Goal: Check status: Check status

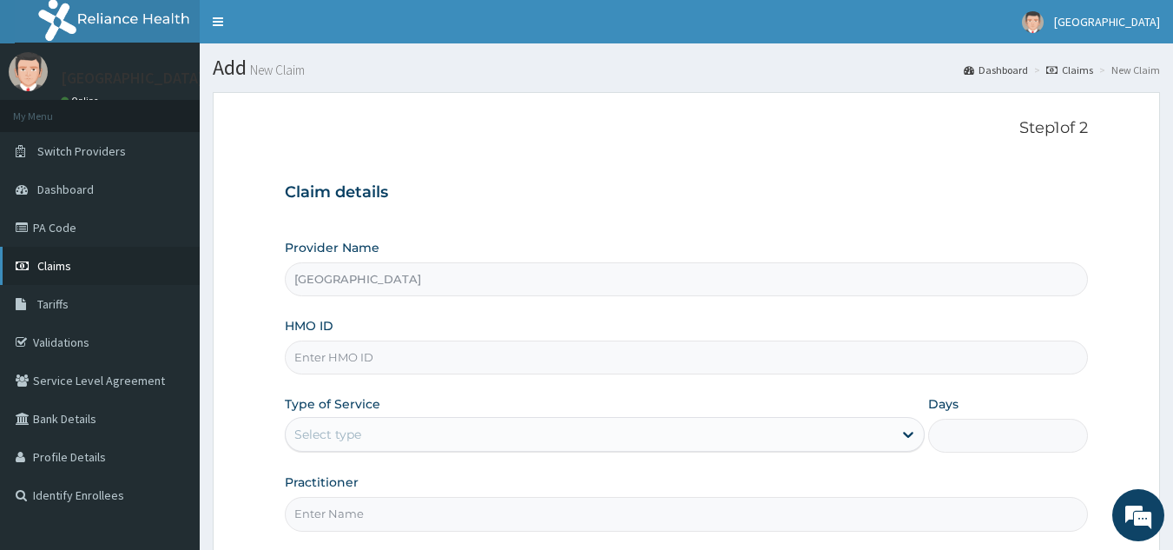
click at [83, 268] on link "Claims" at bounding box center [100, 266] width 200 height 38
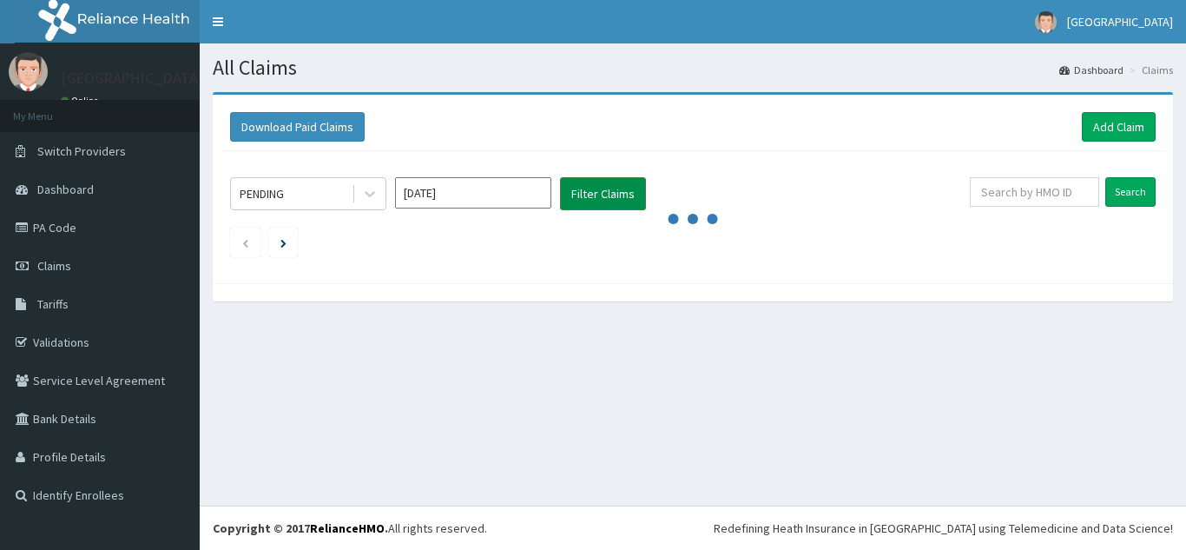
click at [591, 199] on button "Filter Claims" at bounding box center [603, 193] width 86 height 33
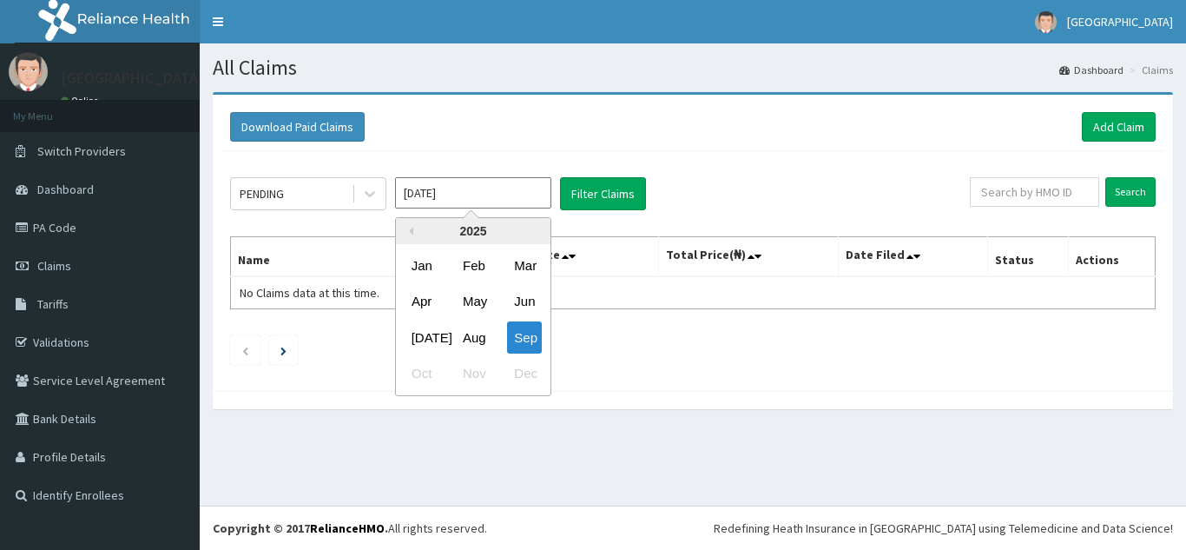
click at [443, 203] on input "Sep 2025" at bounding box center [473, 192] width 156 height 31
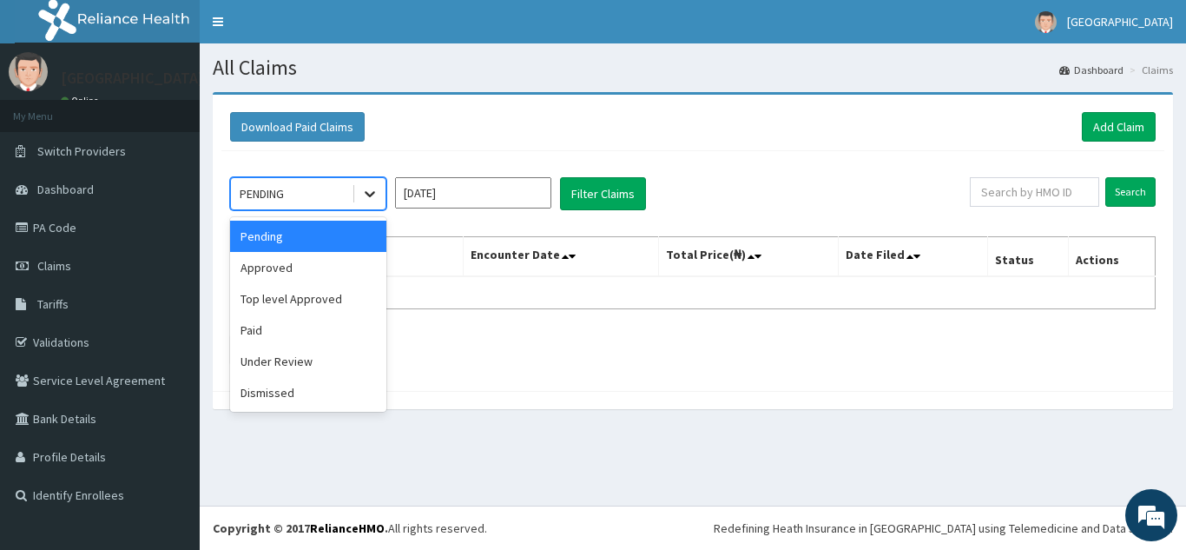
click at [368, 196] on icon at bounding box center [369, 193] width 17 height 17
click at [301, 263] on div "Approved" at bounding box center [308, 267] width 156 height 31
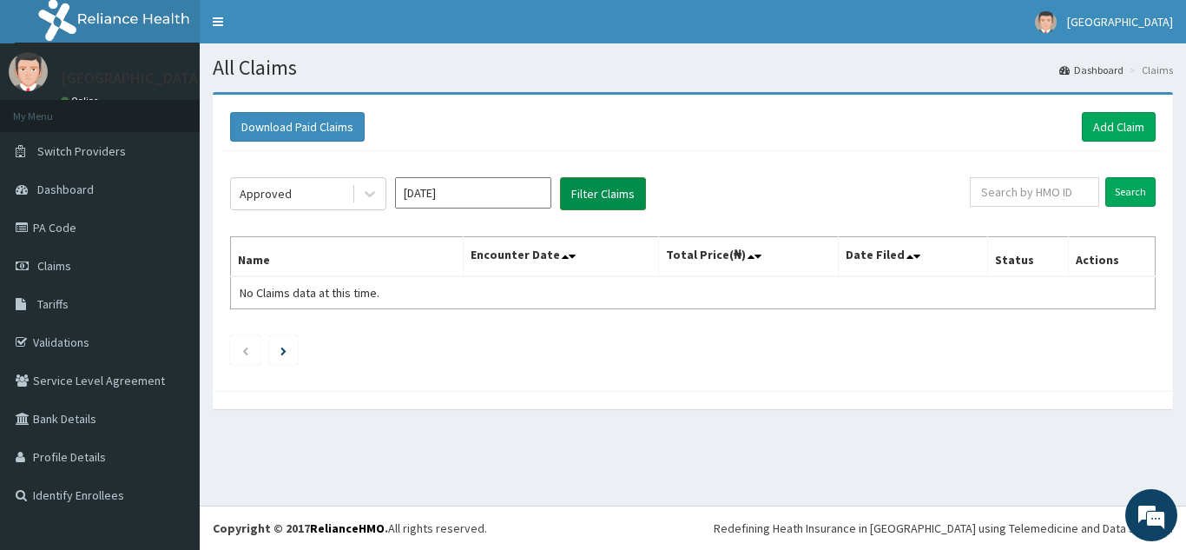
click at [610, 200] on button "Filter Claims" at bounding box center [603, 193] width 86 height 33
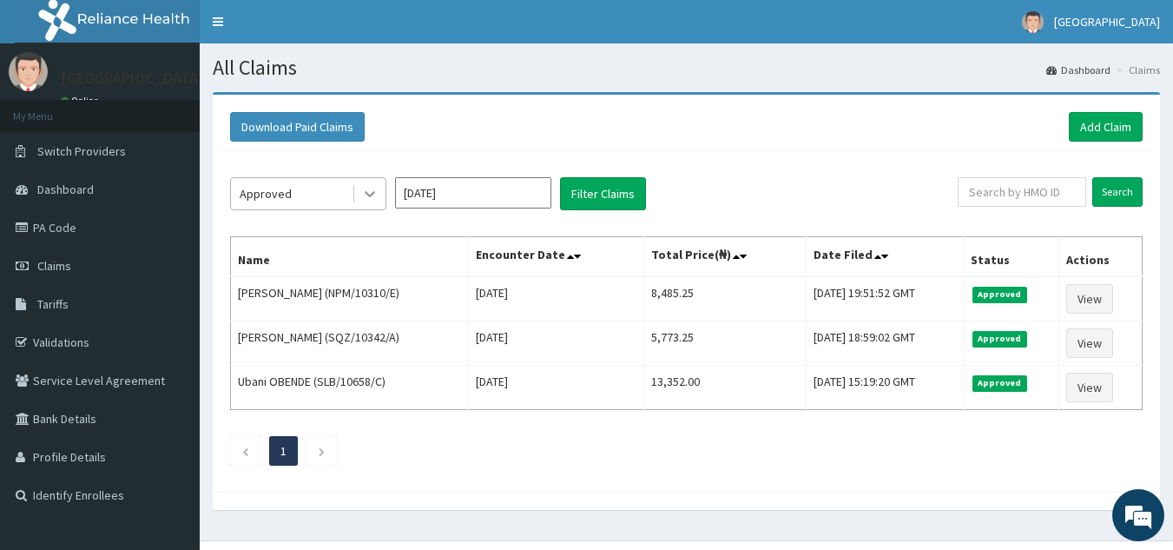
click at [372, 199] on icon at bounding box center [369, 193] width 17 height 17
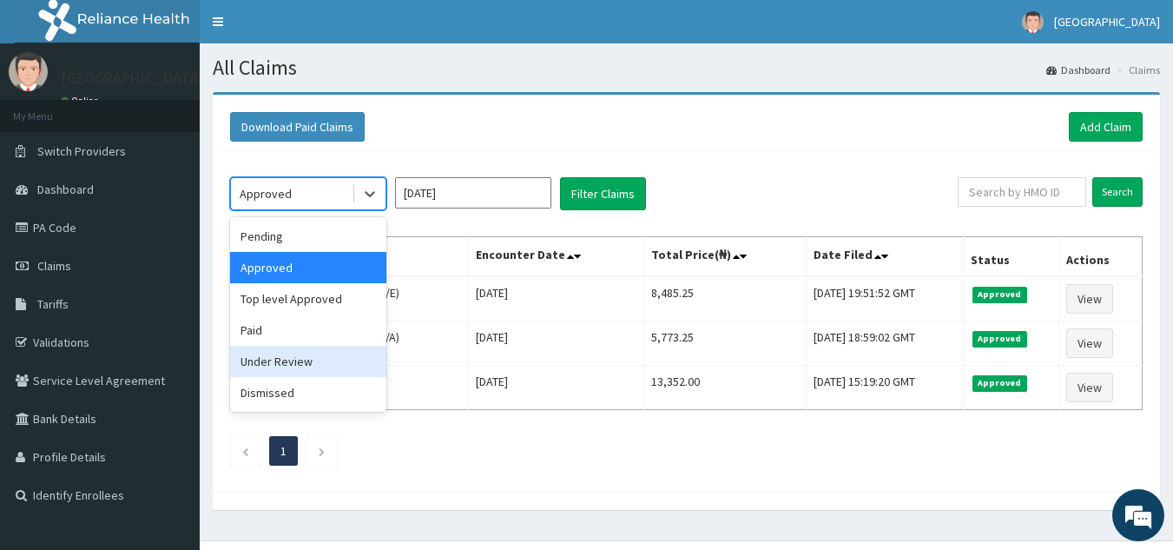
click at [297, 367] on div "Under Review" at bounding box center [308, 361] width 156 height 31
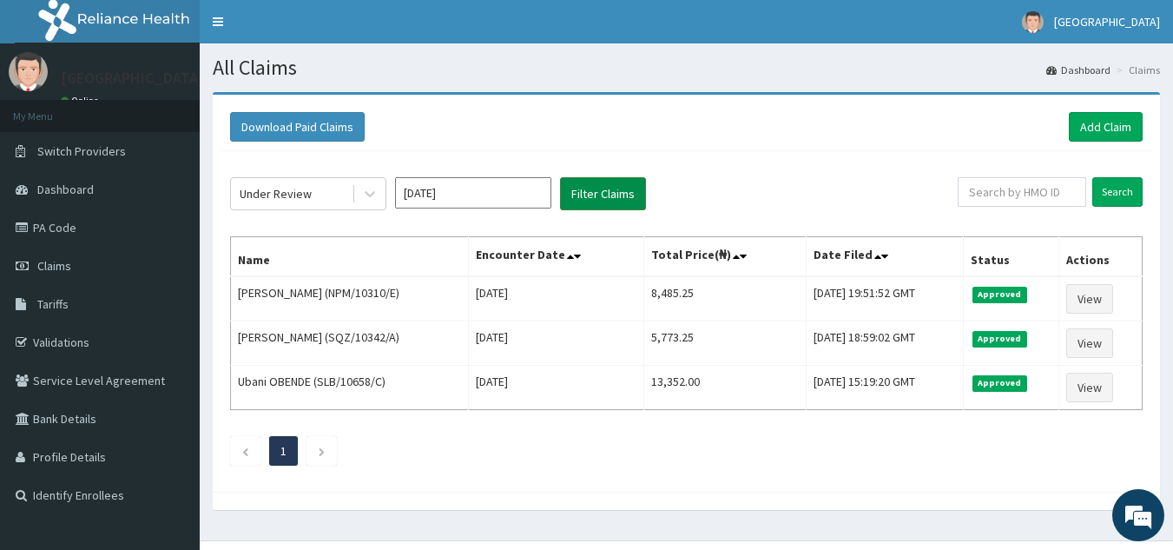
click at [598, 207] on button "Filter Claims" at bounding box center [603, 193] width 86 height 33
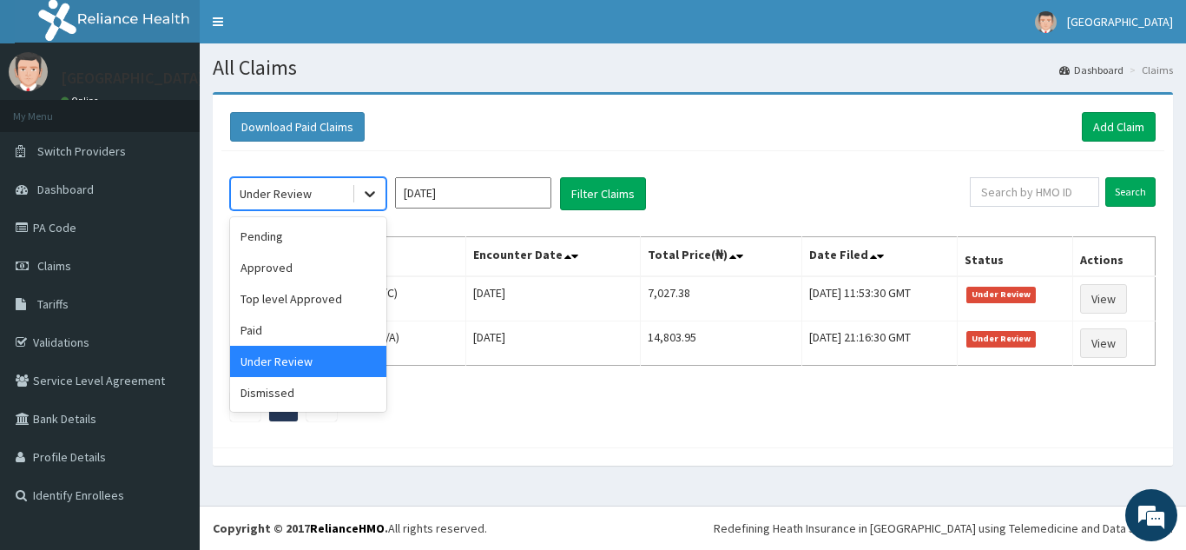
click at [356, 195] on div at bounding box center [369, 193] width 31 height 31
click at [327, 235] on div "Pending" at bounding box center [308, 236] width 156 height 31
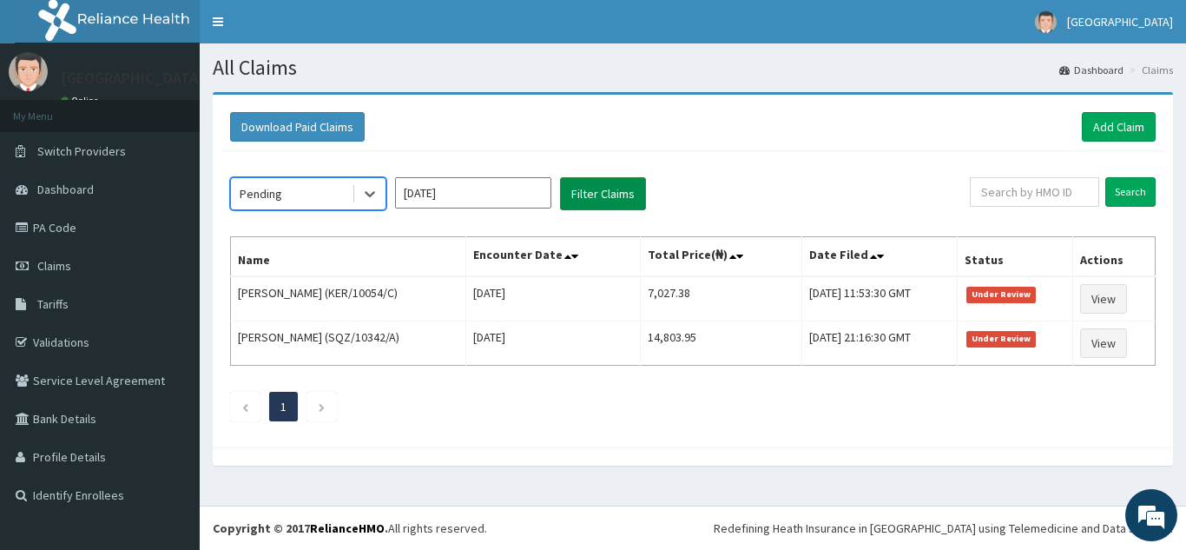
click at [628, 194] on button "Filter Claims" at bounding box center [603, 193] width 86 height 33
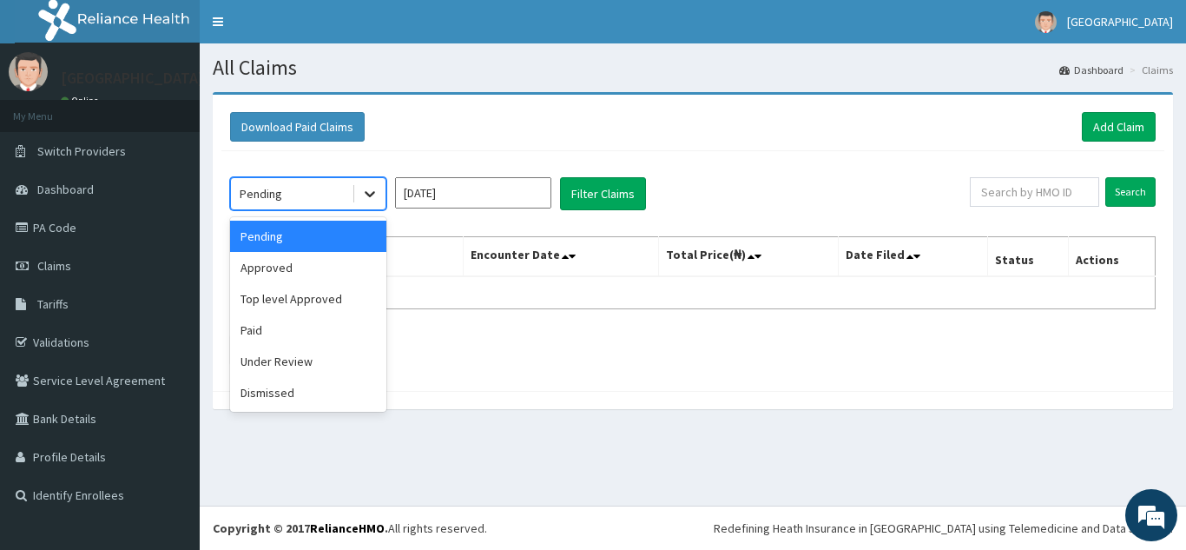
click at [361, 196] on icon at bounding box center [369, 193] width 17 height 17
click at [293, 392] on div "Dismissed" at bounding box center [308, 392] width 156 height 31
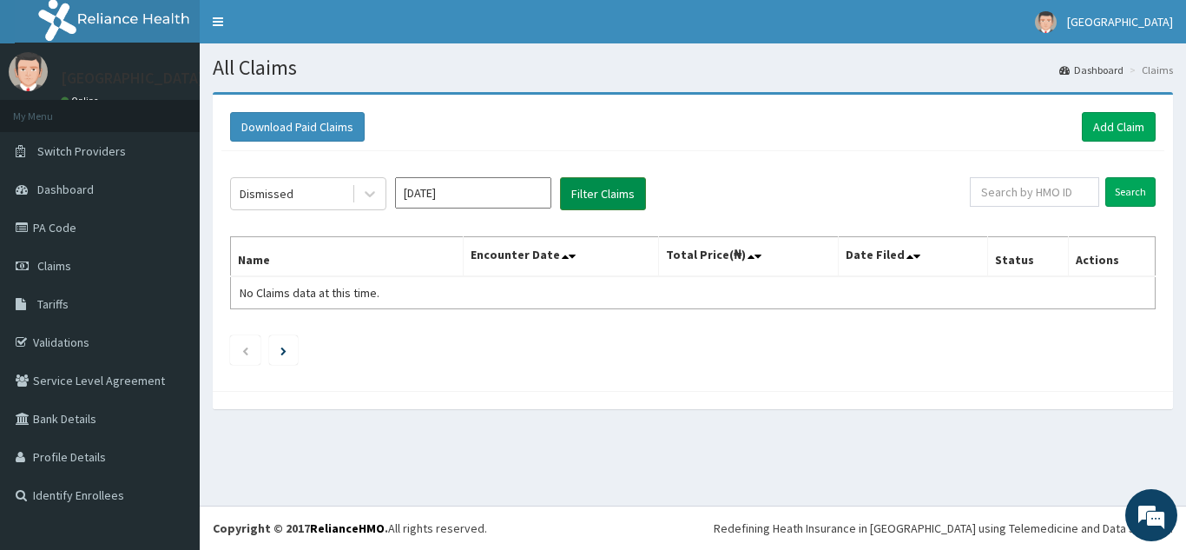
click at [607, 190] on button "Filter Claims" at bounding box center [603, 193] width 86 height 33
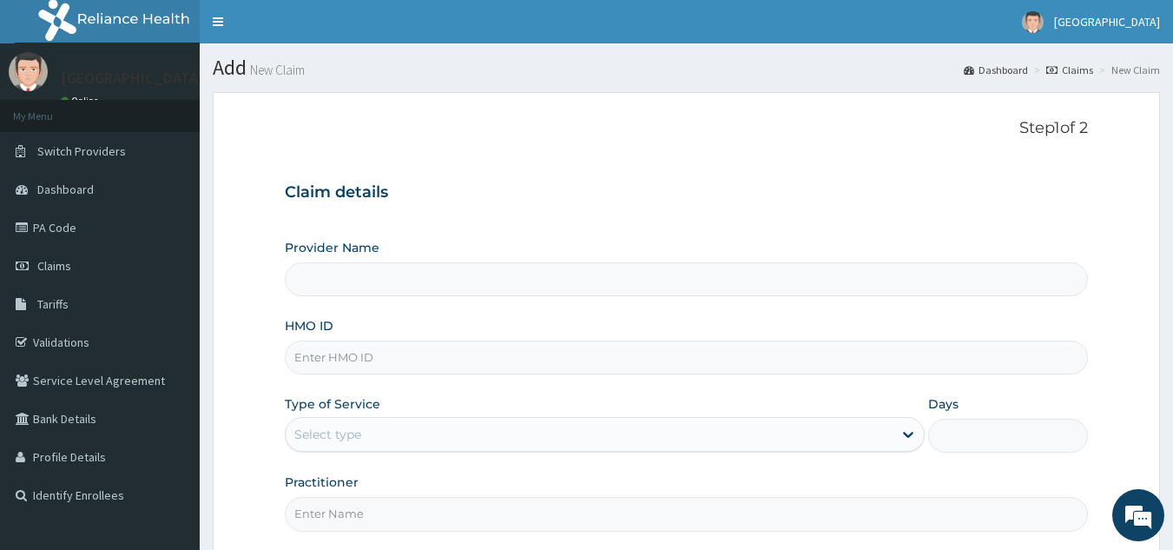
type input "[GEOGRAPHIC_DATA]"
